Goal: Check status: Check status

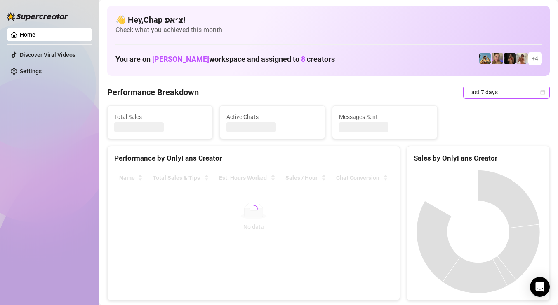
click at [503, 91] on span "Last 7 days" at bounding box center [506, 92] width 77 height 12
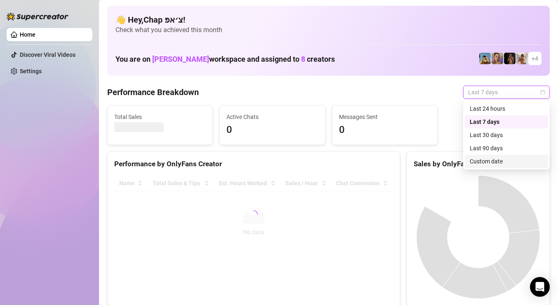
click at [493, 164] on div "Custom date" at bounding box center [505, 161] width 73 height 9
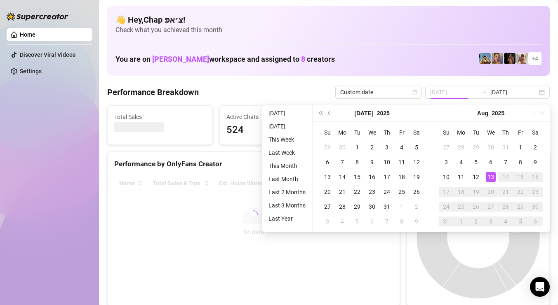
click at [489, 174] on div "13" at bounding box center [491, 177] width 10 height 10
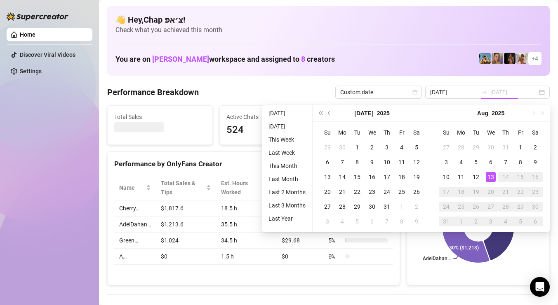
click at [489, 174] on div "13" at bounding box center [491, 177] width 10 height 10
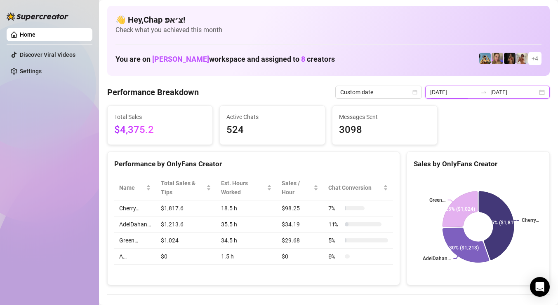
click at [473, 95] on input "2025-08-06" at bounding box center [453, 92] width 47 height 9
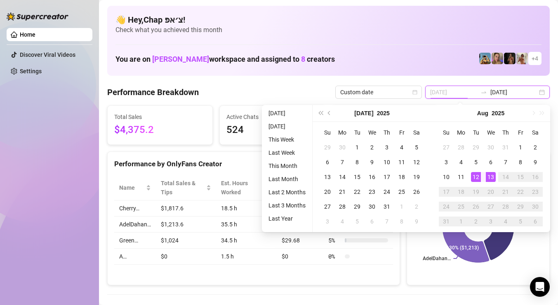
type input "[DATE]"
click at [488, 176] on div "13" at bounding box center [491, 177] width 10 height 10
type input "[DATE]"
